Goal: Information Seeking & Learning: Learn about a topic

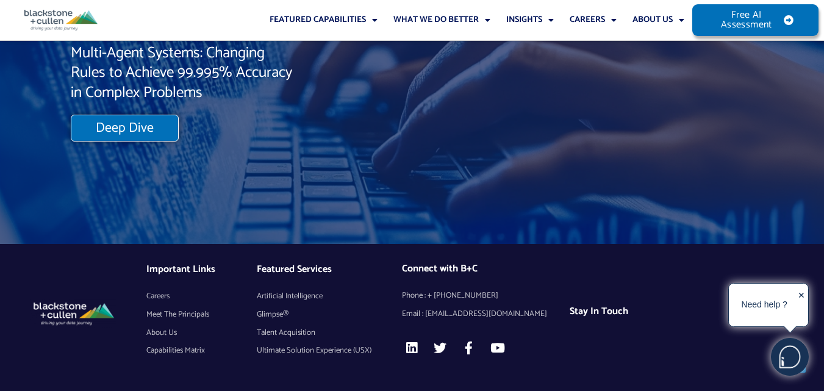
scroll to position [10510, 0]
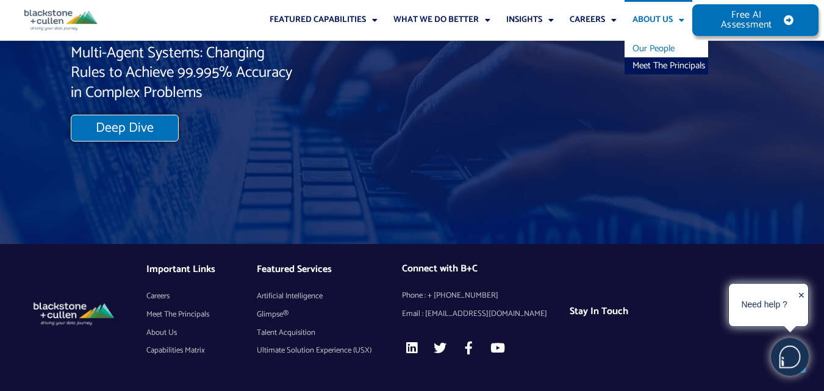
click at [653, 43] on link "Our People" at bounding box center [667, 48] width 84 height 17
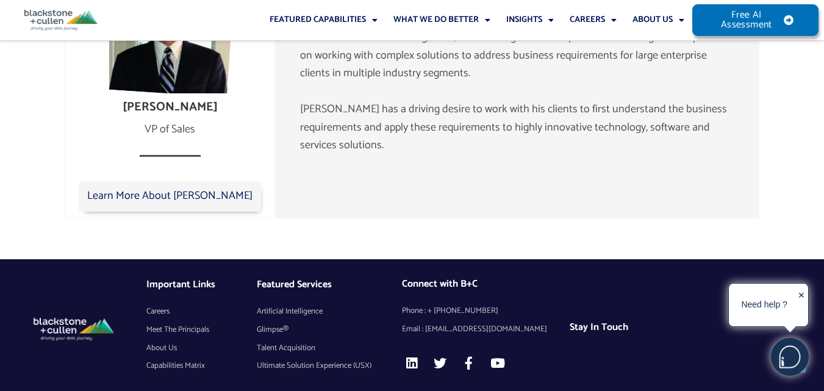
scroll to position [2196, 0]
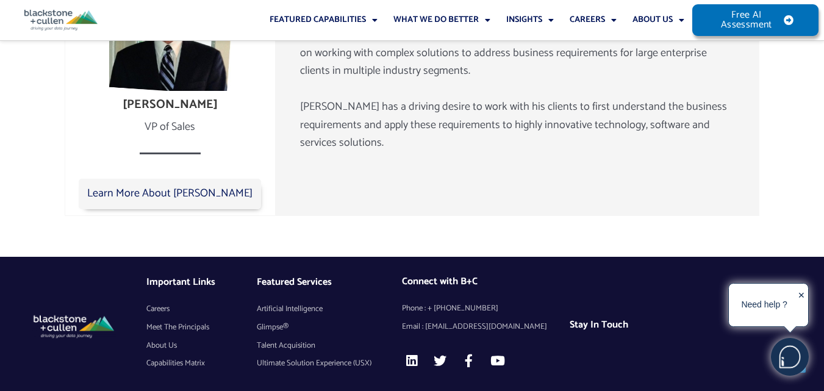
click at [589, 319] on h4 "Stay In Touch" at bounding box center [644, 325] width 148 height 12
click at [603, 319] on h4 "Stay In Touch" at bounding box center [644, 325] width 148 height 12
click at [667, 19] on link "About Us" at bounding box center [659, 20] width 68 height 40
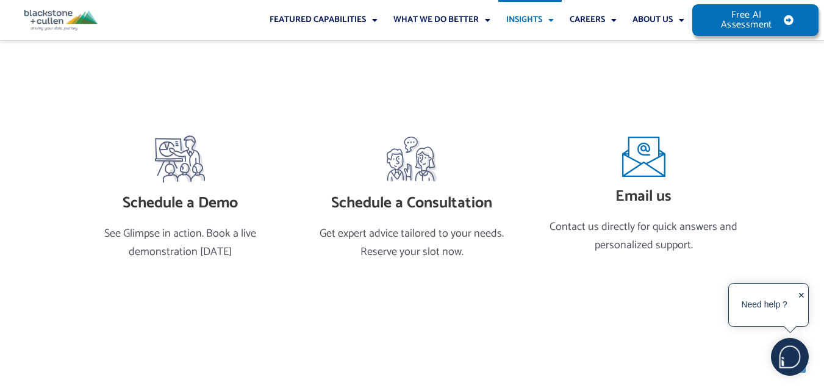
scroll to position [272, 0]
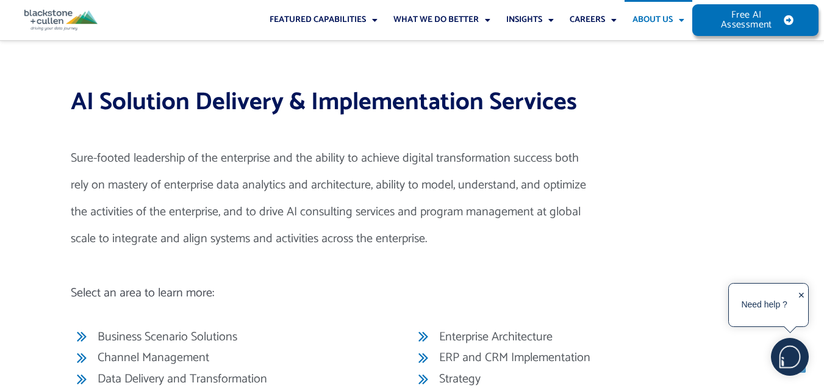
scroll to position [4818, 0]
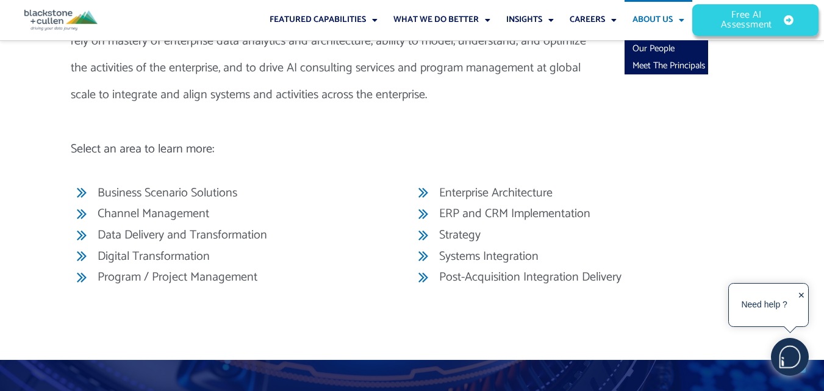
click at [790, 17] on link "Free AI Assessment" at bounding box center [755, 19] width 124 height 31
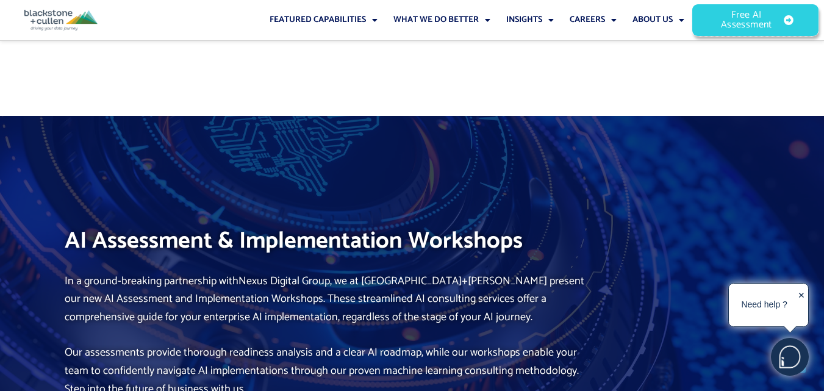
scroll to position [5240, 0]
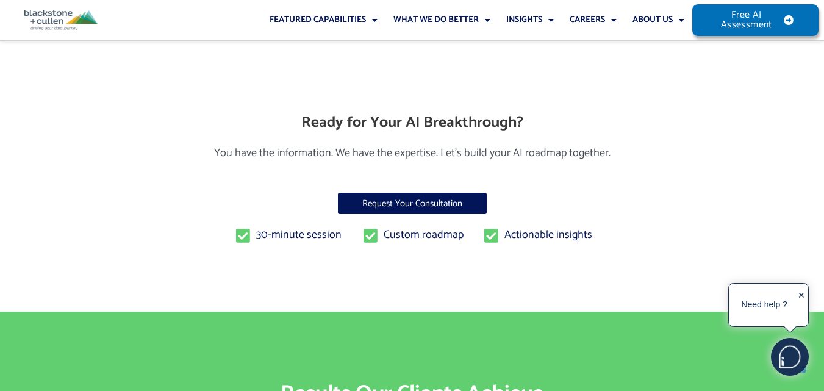
scroll to position [1769, 0]
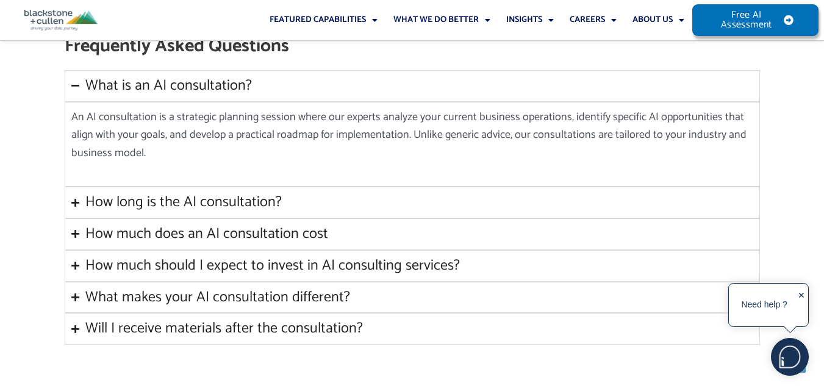
drag, startPoint x: 218, startPoint y: 193, endPoint x: 210, endPoint y: 190, distance: 7.9
click at [217, 193] on div "How long is the AI consultation?" at bounding box center [183, 202] width 196 height 18
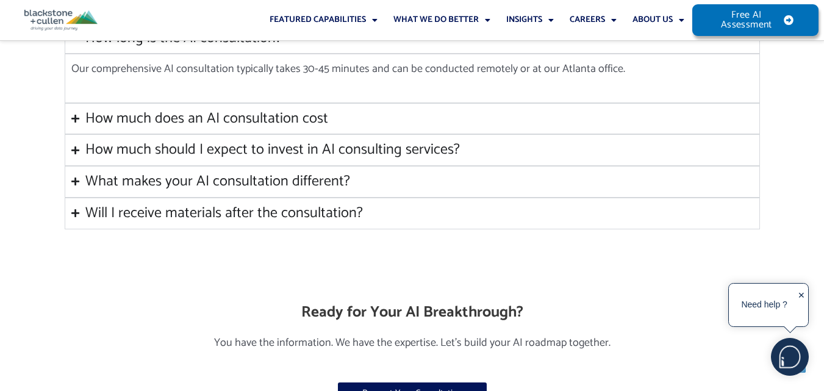
scroll to position [1830, 0]
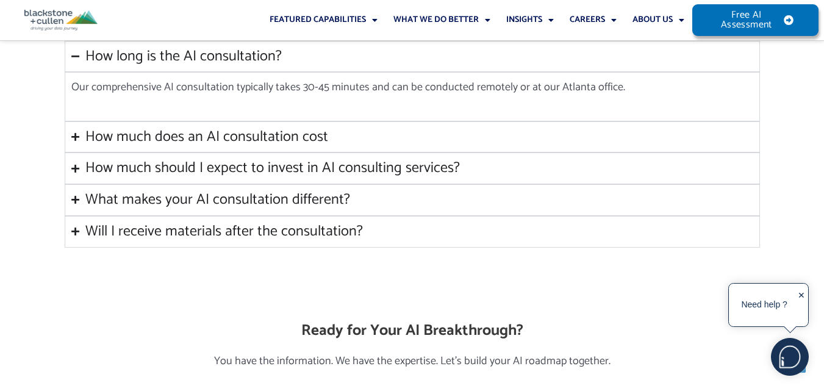
click at [246, 133] on div "How much does an AI consultation cost" at bounding box center [206, 137] width 243 height 18
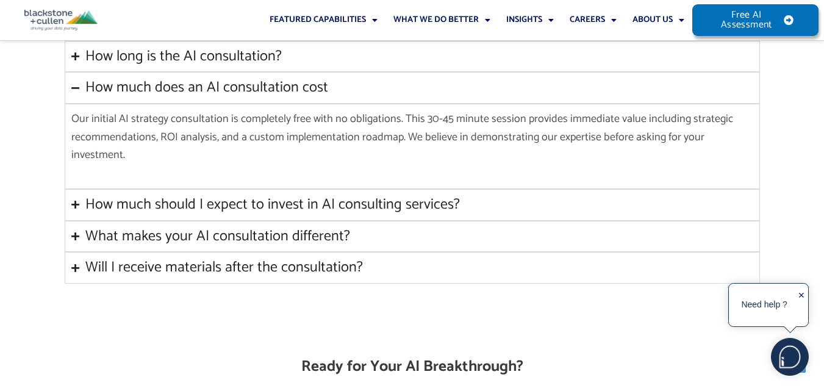
click at [262, 196] on div "How much should I expect to invest in AI consulting services?" at bounding box center [272, 205] width 374 height 18
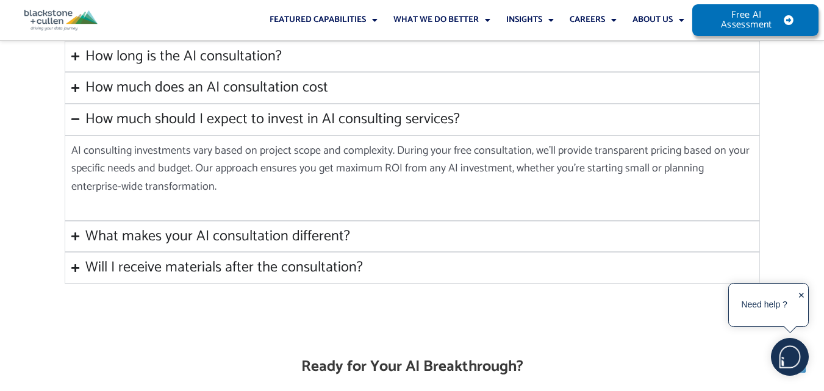
click at [232, 227] on div "What makes your AI consultation different?" at bounding box center [217, 236] width 265 height 18
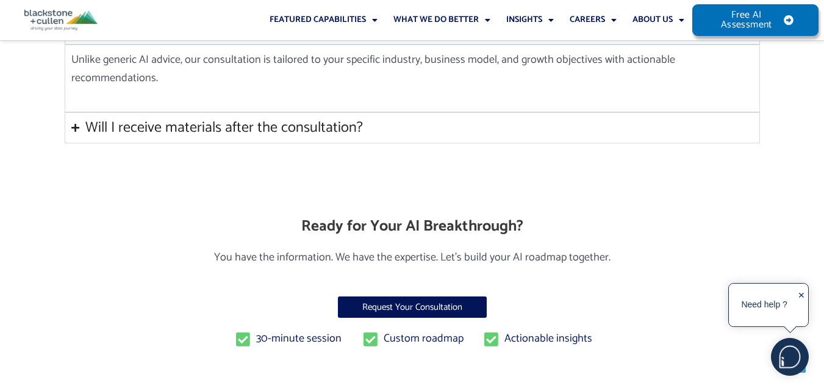
click at [274, 121] on summary "Will I receive materials after the consultation?" at bounding box center [412, 128] width 695 height 32
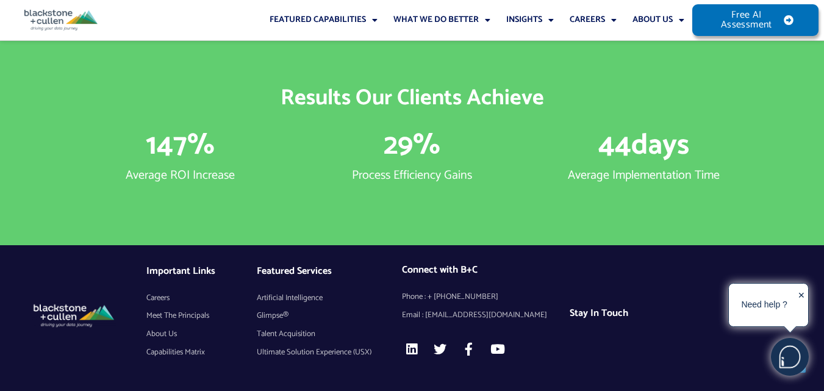
scroll to position [2335, 0]
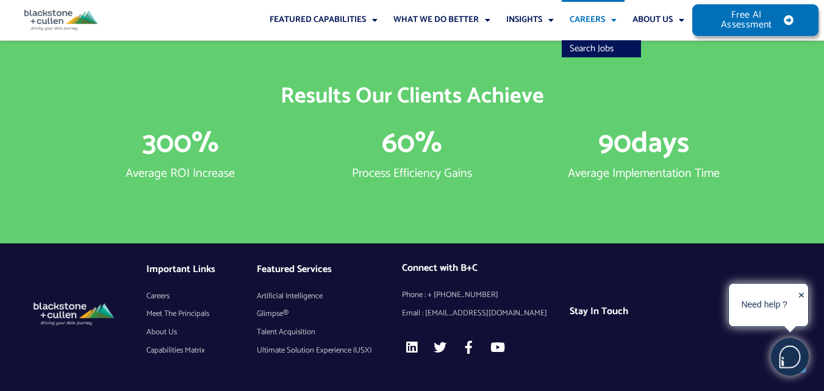
click at [598, 23] on link "Careers" at bounding box center [593, 20] width 63 height 40
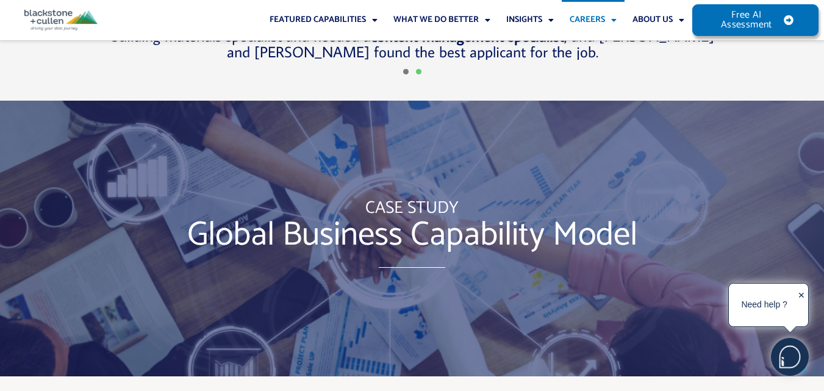
scroll to position [3795, 0]
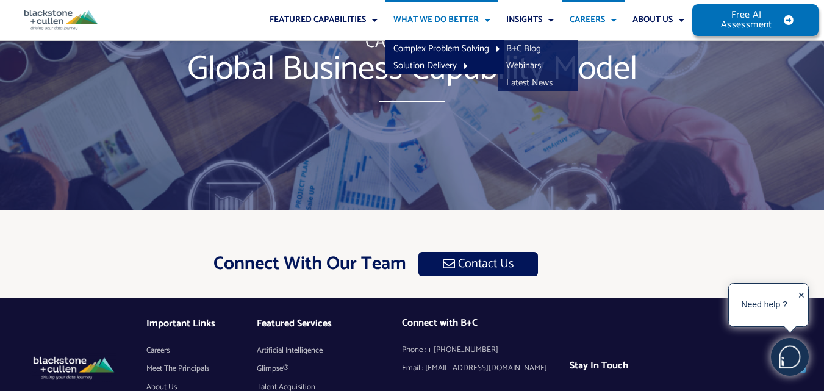
click at [464, 20] on link "What We Do Better" at bounding box center [441, 20] width 113 height 40
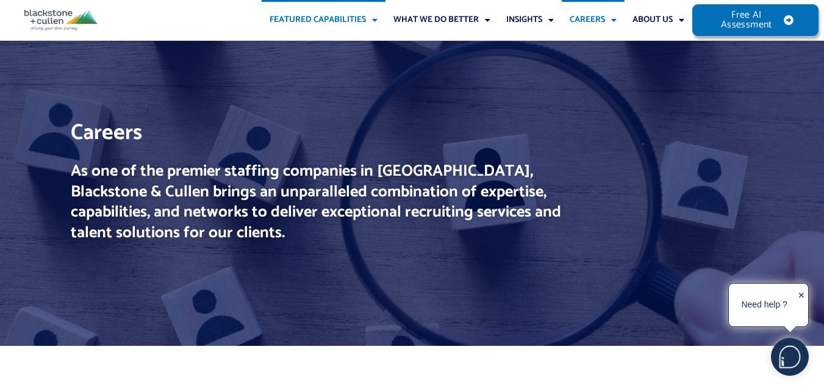
click at [341, 24] on link "Featured Capabilities" at bounding box center [324, 20] width 124 height 40
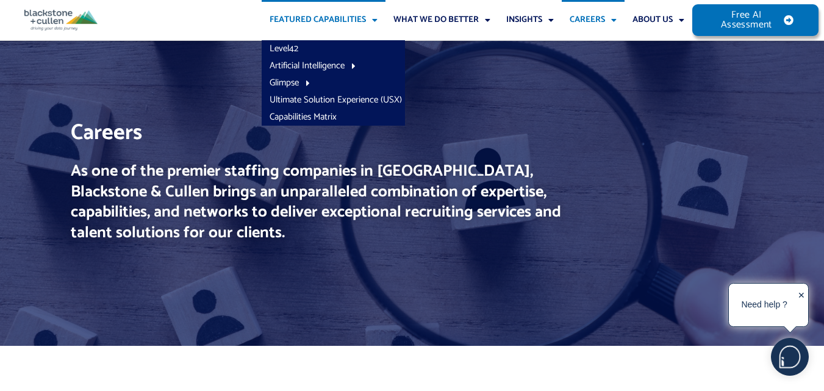
click at [342, 15] on link "Featured Capabilities" at bounding box center [324, 20] width 124 height 40
